Goal: Find contact information: Find contact information

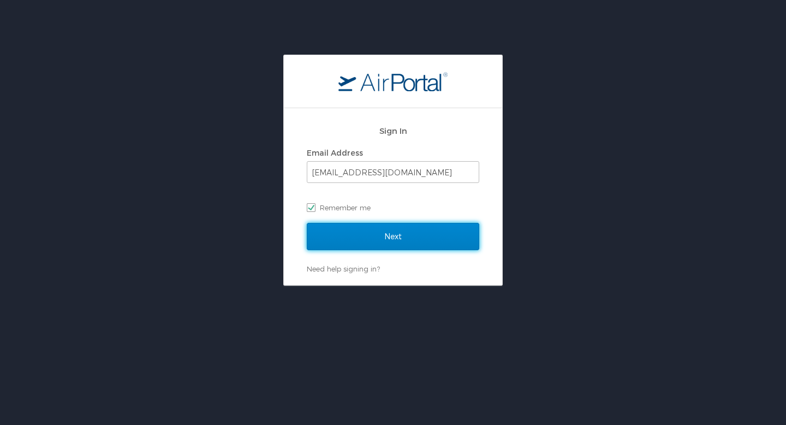
click at [374, 238] on input "Next" at bounding box center [393, 236] width 173 height 27
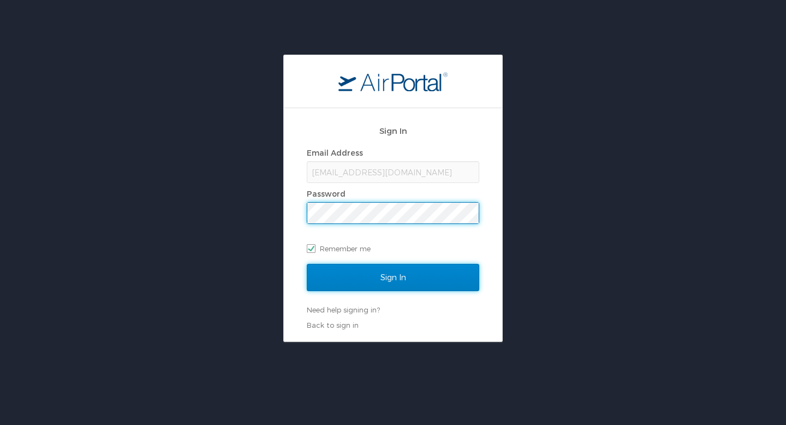
click at [340, 271] on input "Sign In" at bounding box center [393, 277] width 173 height 27
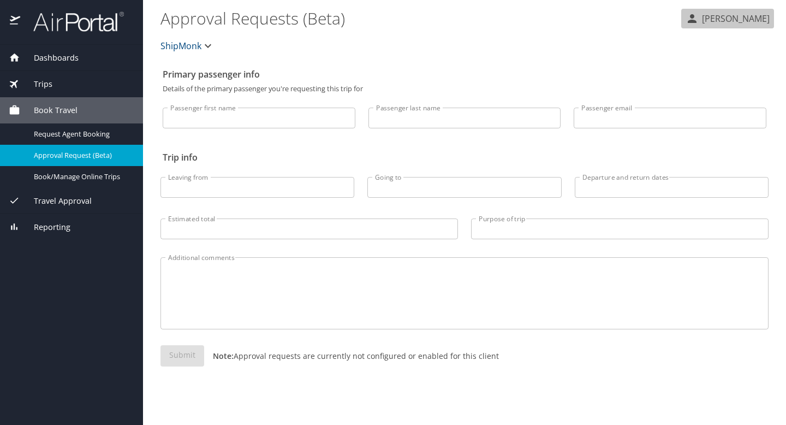
click at [688, 20] on icon "button" at bounding box center [692, 18] width 9 height 9
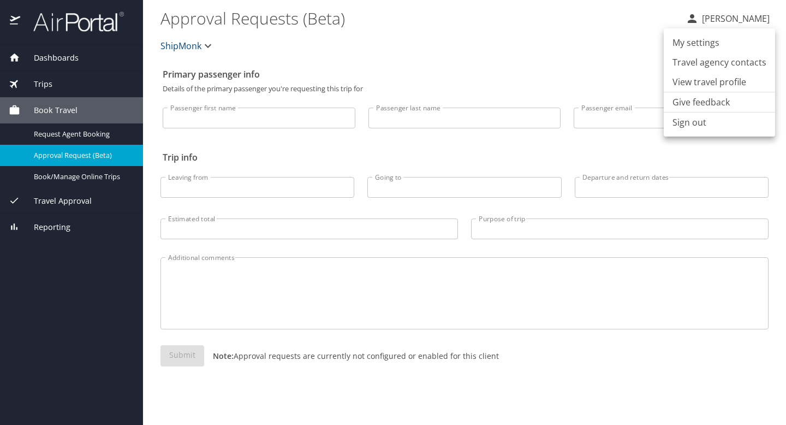
click at [692, 61] on li "Travel agency contacts" at bounding box center [719, 62] width 111 height 20
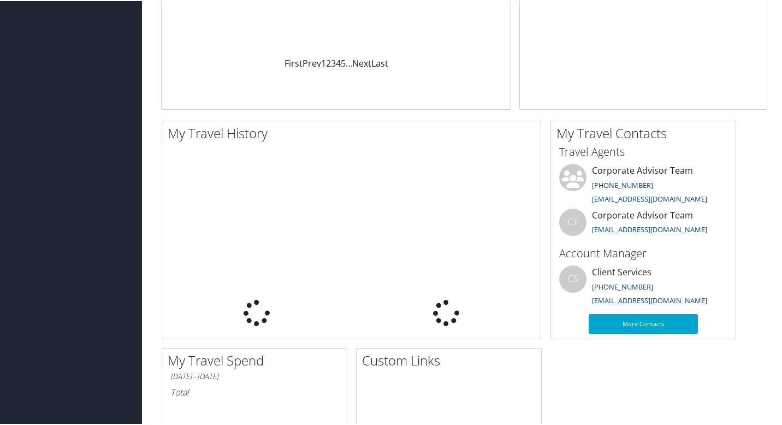
scroll to position [252, 0]
